Goal: Information Seeking & Learning: Check status

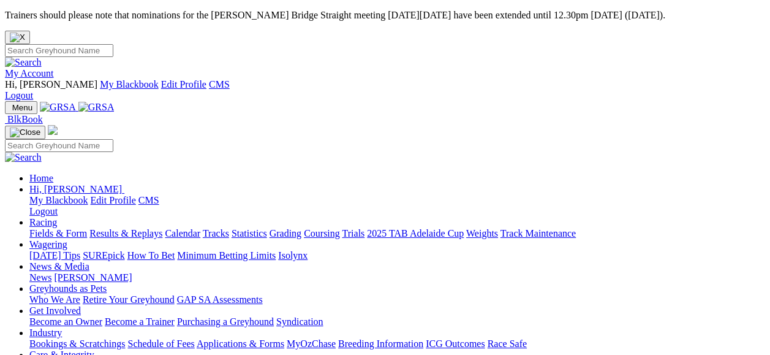
drag, startPoint x: 0, startPoint y: 0, endPoint x: 658, endPoint y: 31, distance: 658.8
click at [54, 68] on link "My Account" at bounding box center [29, 73] width 49 height 10
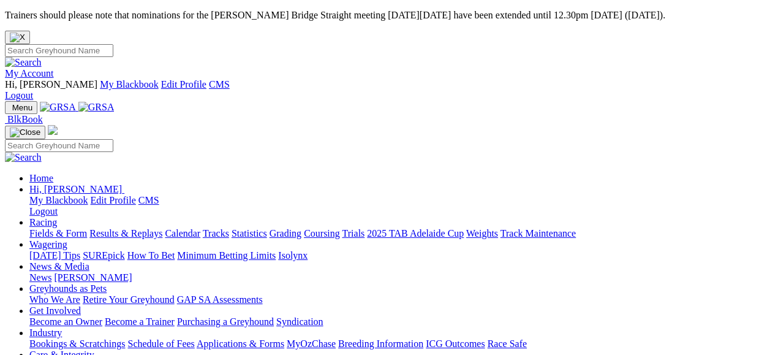
click at [162, 228] on link "Results & Replays" at bounding box center [125, 233] width 73 height 10
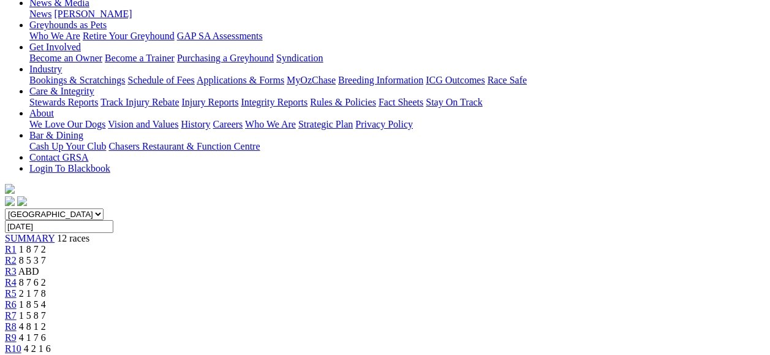
scroll to position [310, 0]
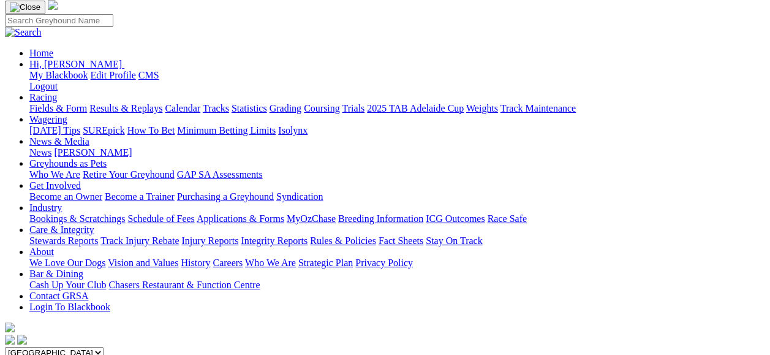
scroll to position [123, 0]
